Goal: Check status: Check status

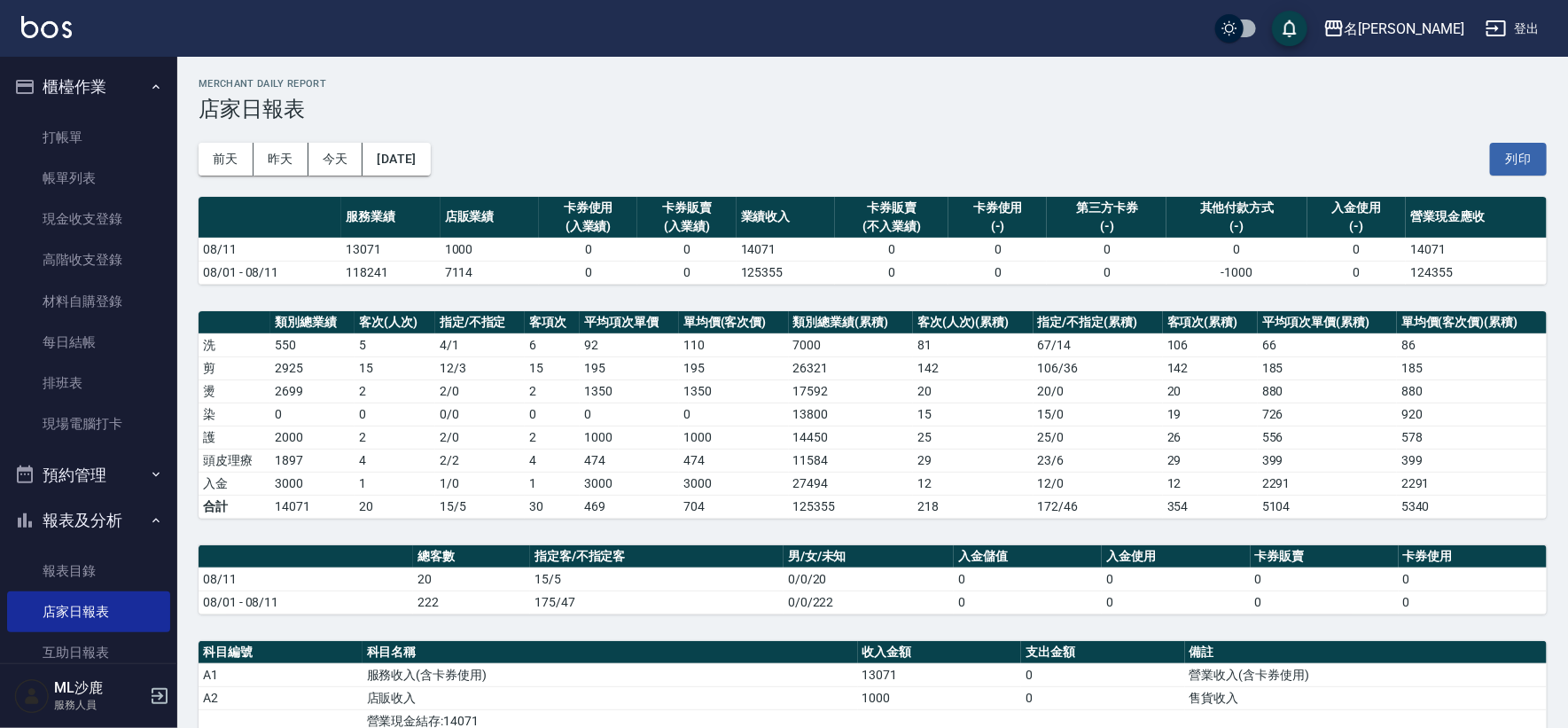
click at [149, 526] on icon "button" at bounding box center [156, 521] width 14 height 14
click at [152, 89] on icon "button" at bounding box center [156, 87] width 14 height 14
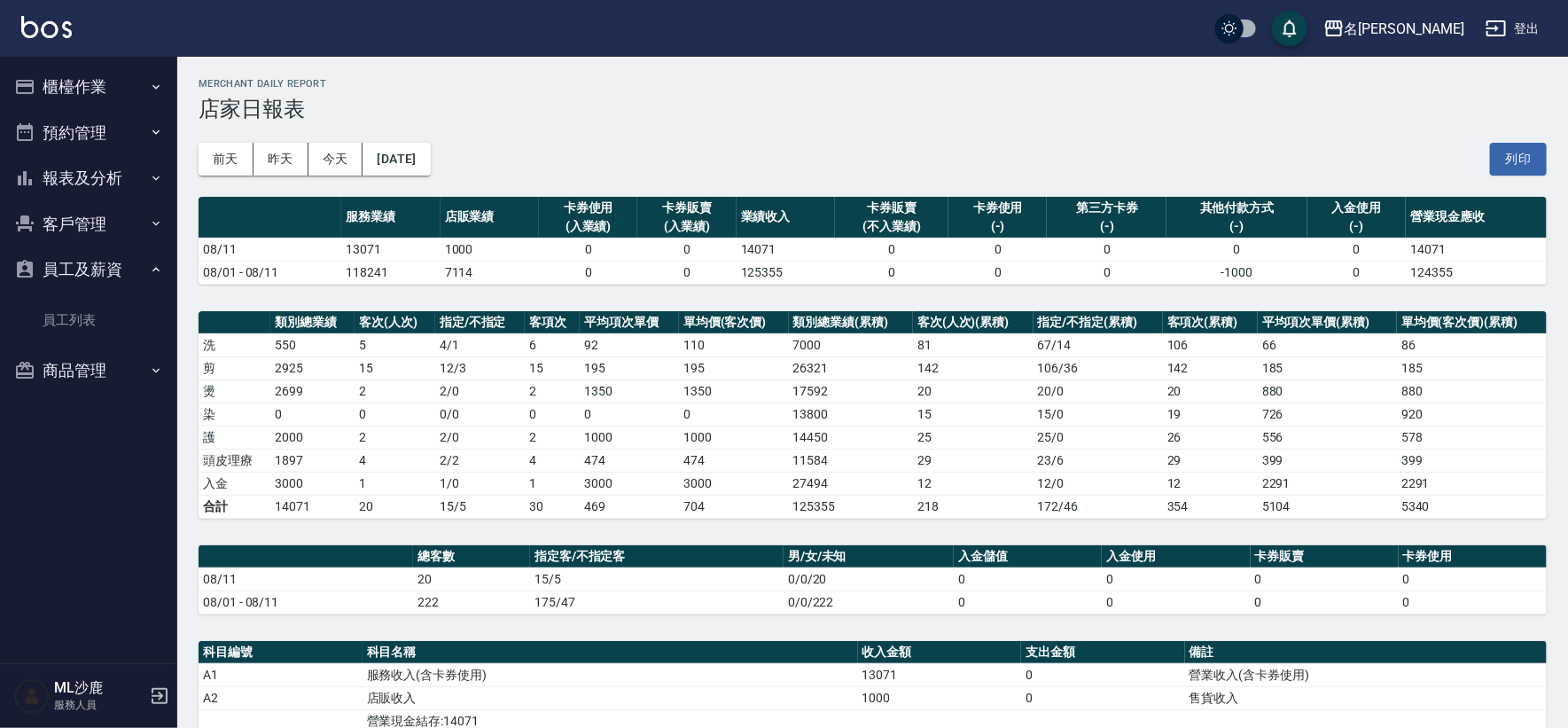
click at [158, 266] on icon "button" at bounding box center [156, 270] width 14 height 14
click at [158, 182] on icon "button" at bounding box center [156, 179] width 14 height 14
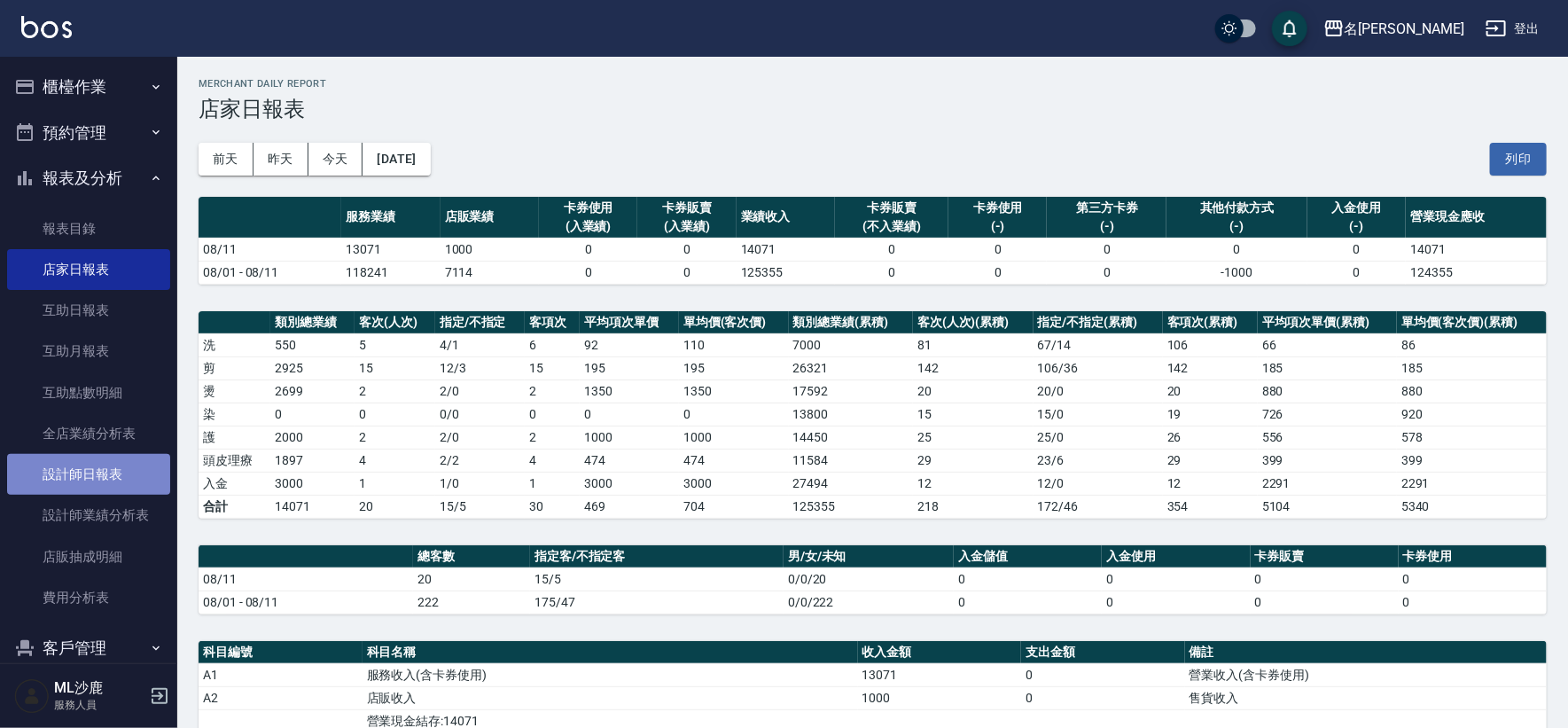
click at [109, 471] on link "設計師日報表" at bounding box center [88, 474] width 163 height 41
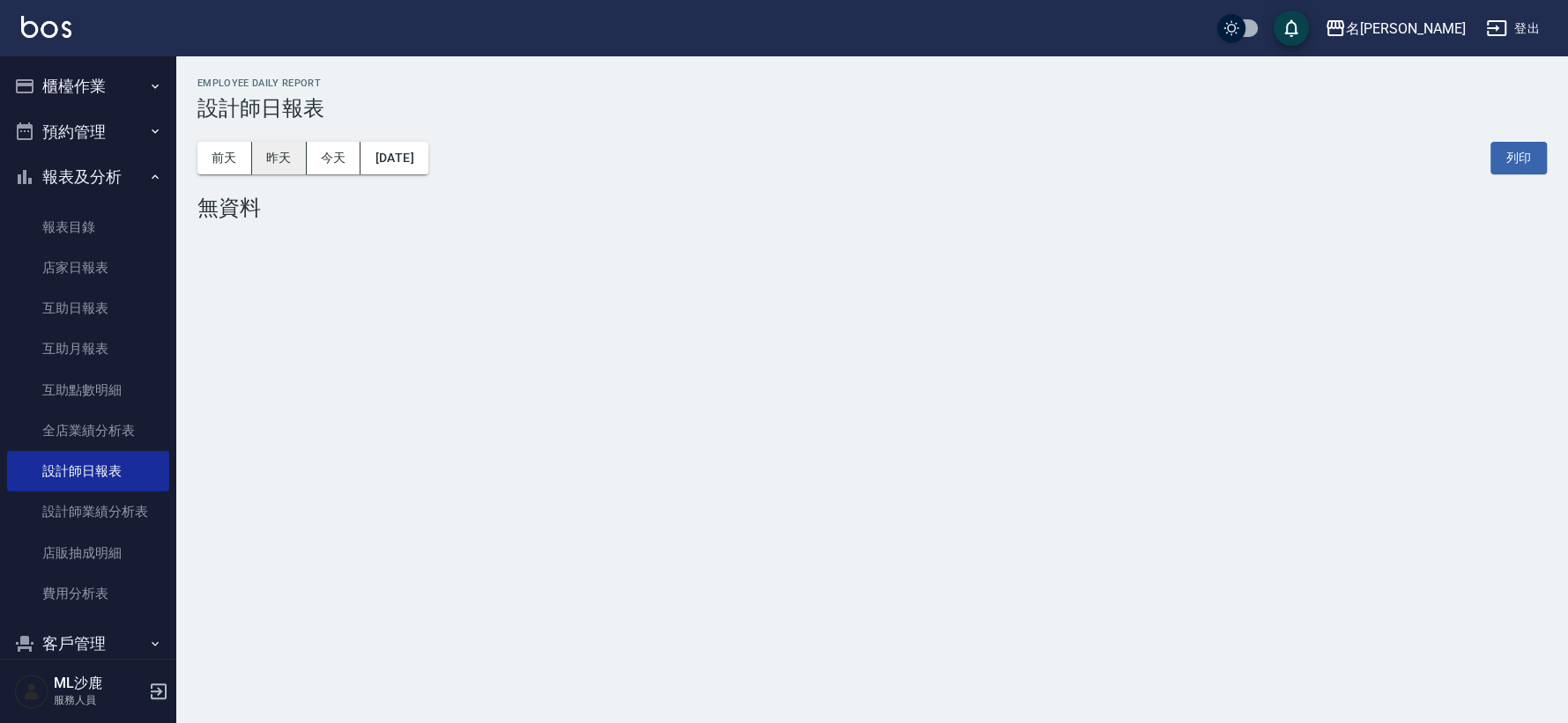
click at [283, 167] on button "昨天" at bounding box center [279, 158] width 55 height 32
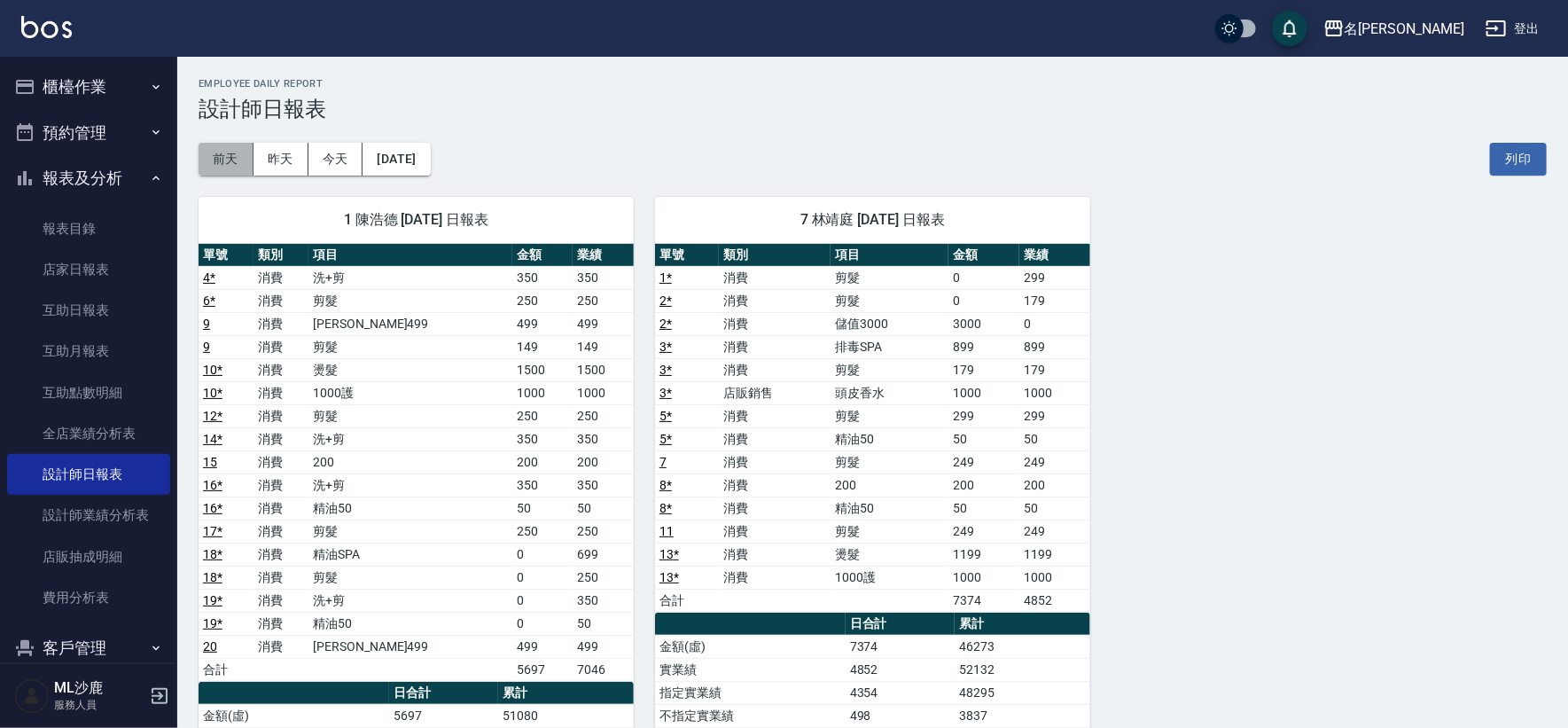
click at [228, 159] on button "前天" at bounding box center [225, 159] width 55 height 32
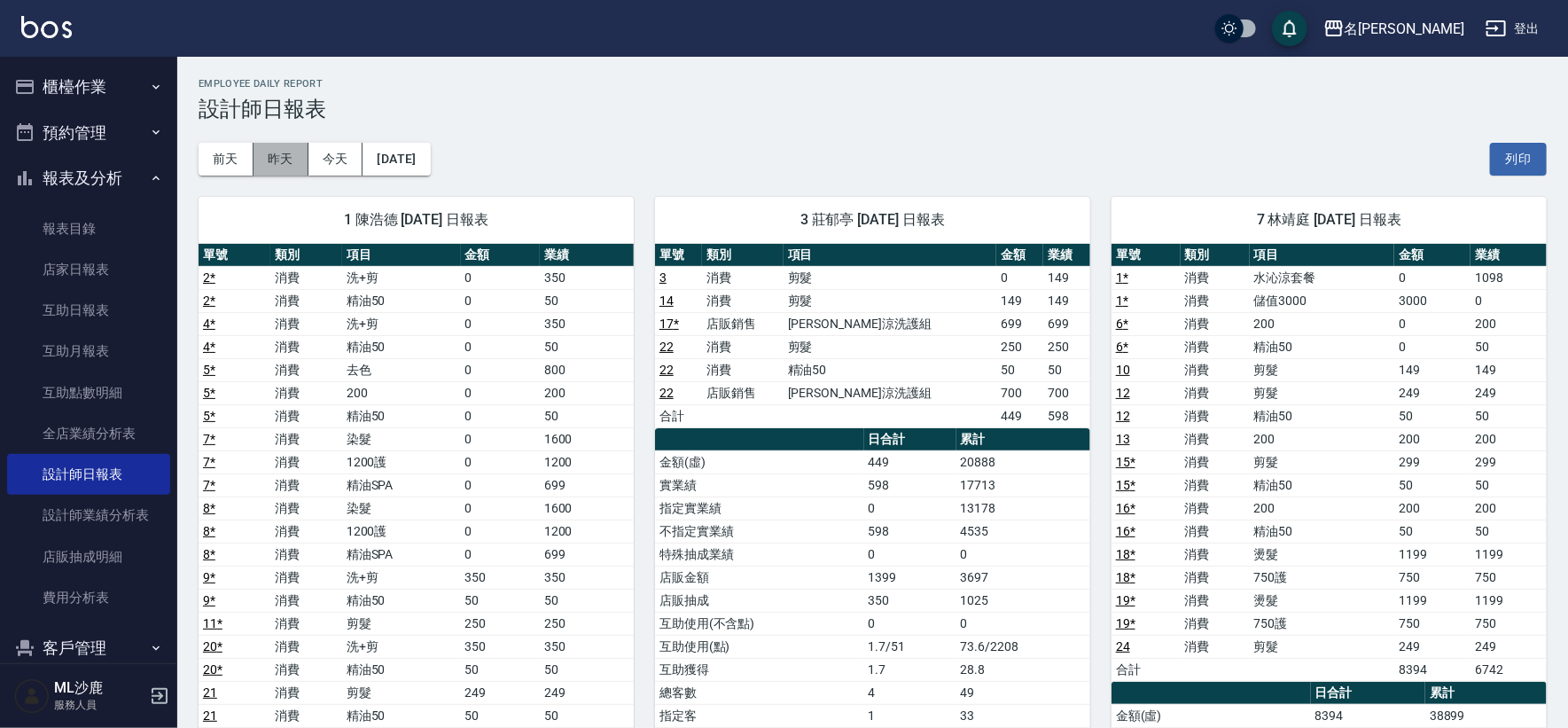
click at [301, 163] on button "昨天" at bounding box center [280, 159] width 55 height 32
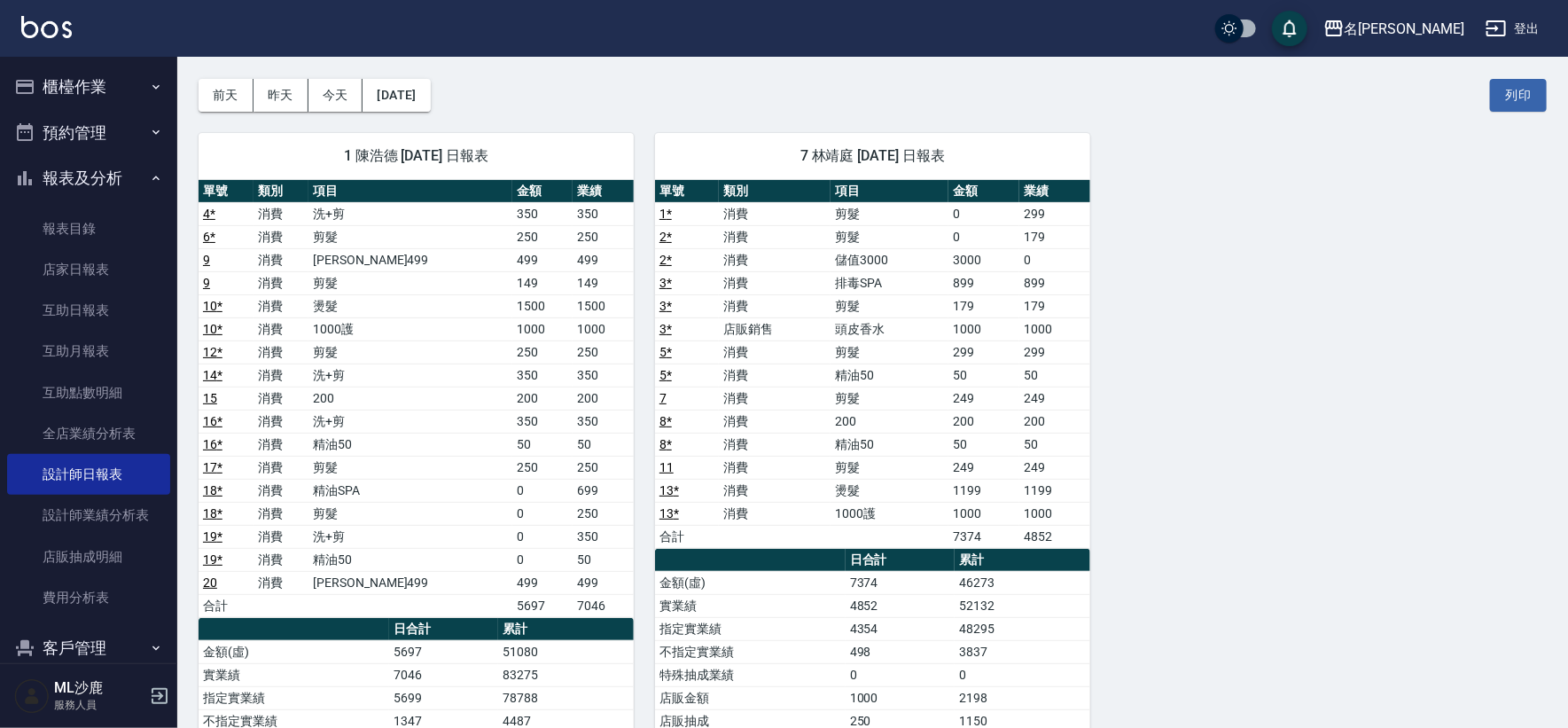
scroll to position [98, 0]
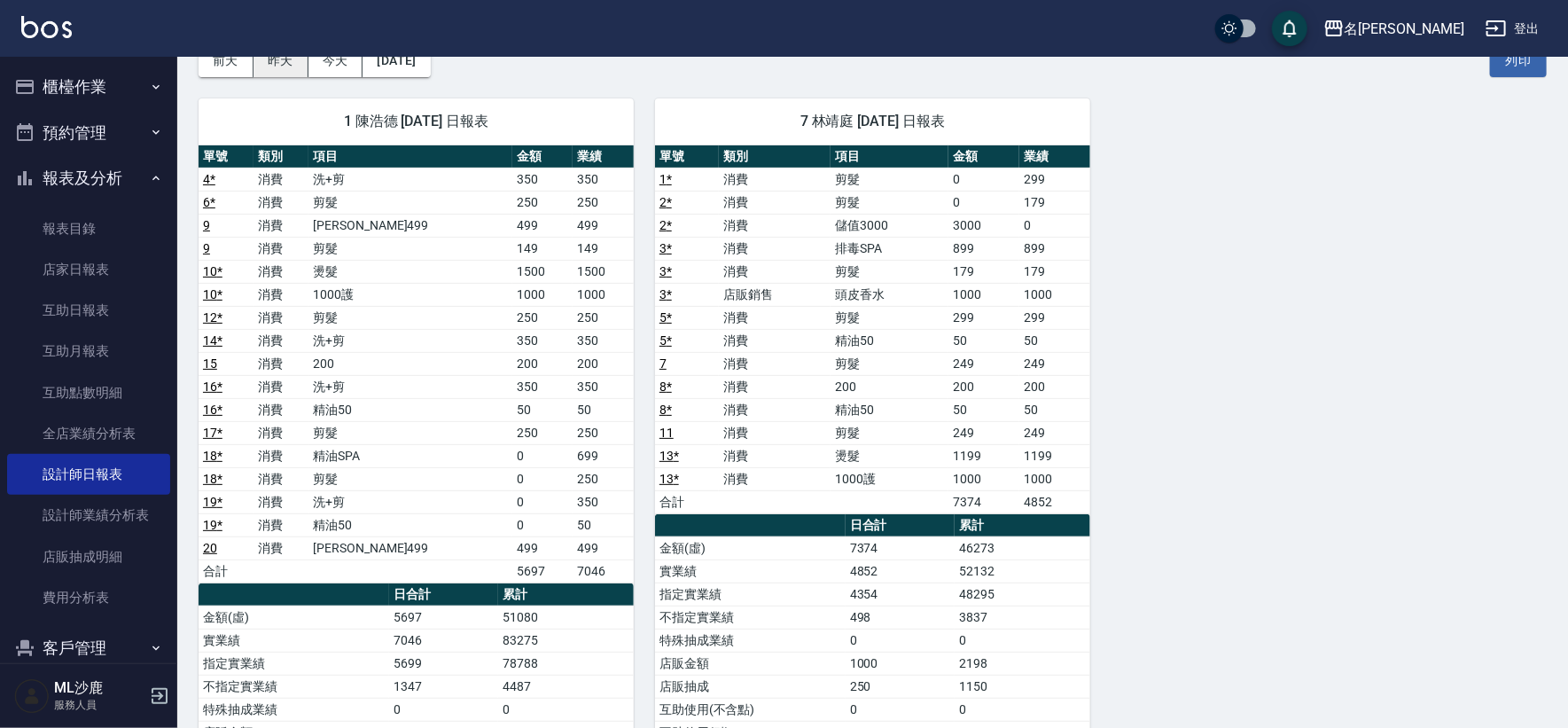
click at [288, 76] on button "昨天" at bounding box center [280, 60] width 55 height 32
click at [227, 76] on button "前天" at bounding box center [225, 60] width 55 height 32
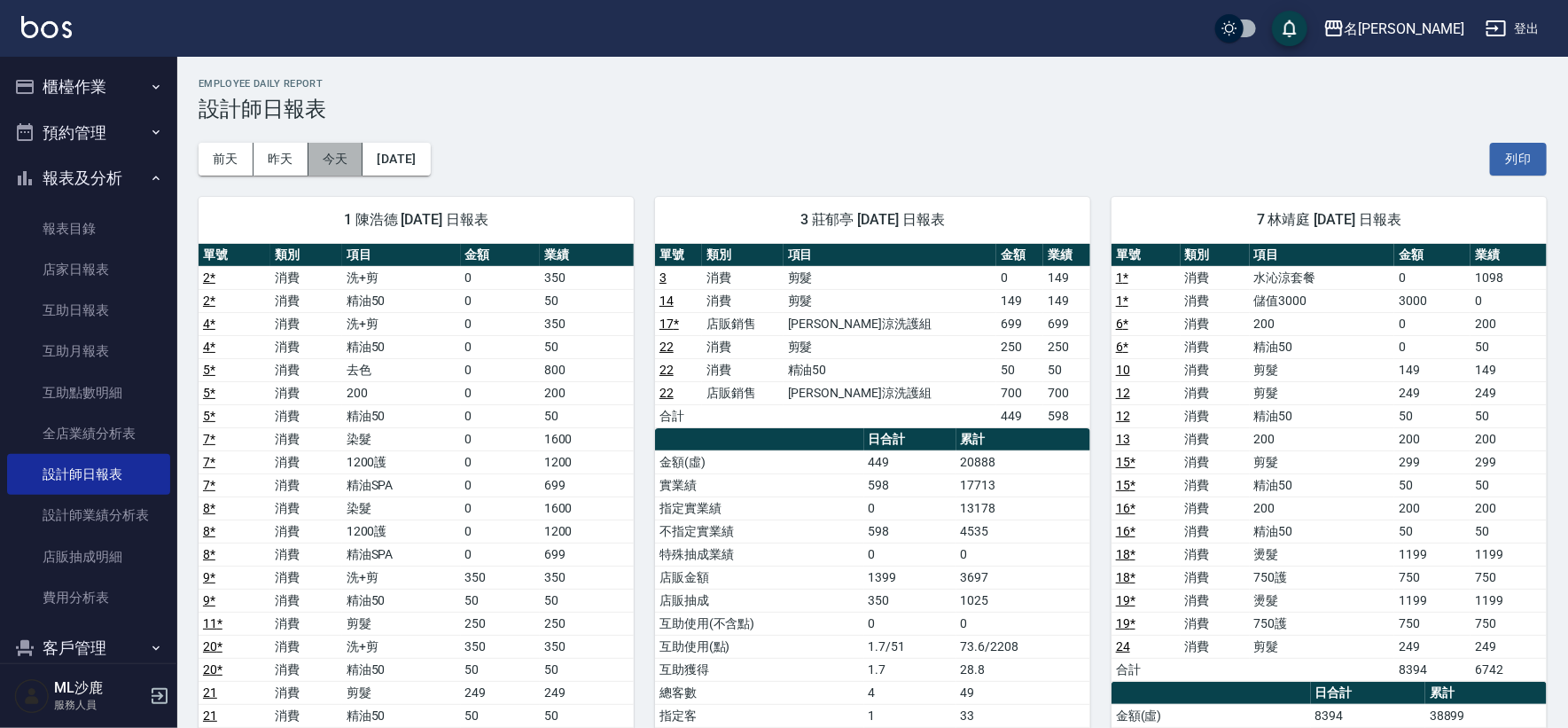
click at [344, 153] on button "今天" at bounding box center [335, 159] width 55 height 32
